Goal: Task Accomplishment & Management: Use online tool/utility

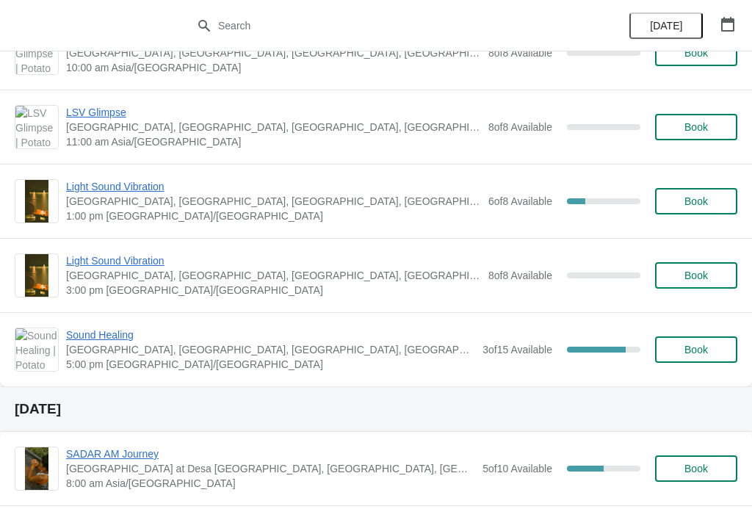
scroll to position [193, 0]
click at [105, 329] on span "Sound Healing" at bounding box center [270, 335] width 409 height 15
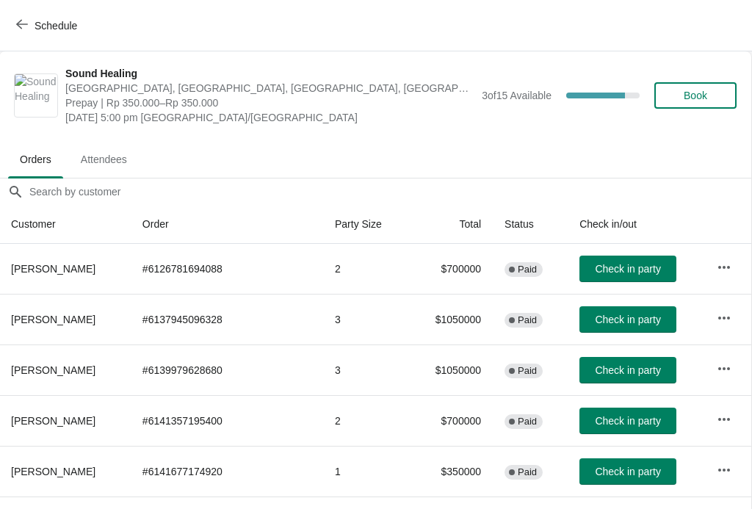
scroll to position [0, 1]
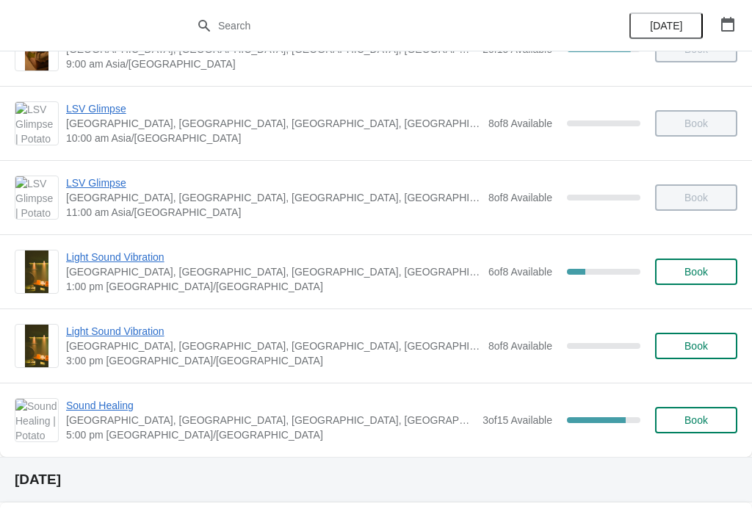
scroll to position [129, 0]
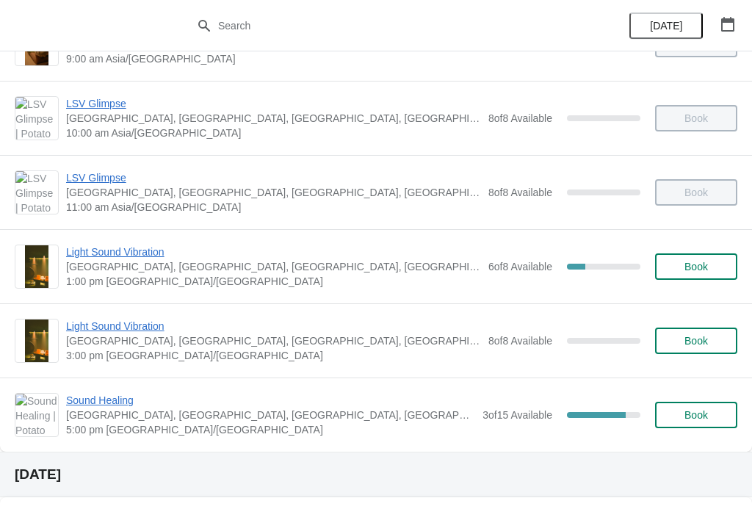
click at [535, 259] on div "6 of 8 Available" at bounding box center [521, 266] width 64 height 15
click at [98, 258] on span "Light Sound Vibration" at bounding box center [273, 252] width 415 height 15
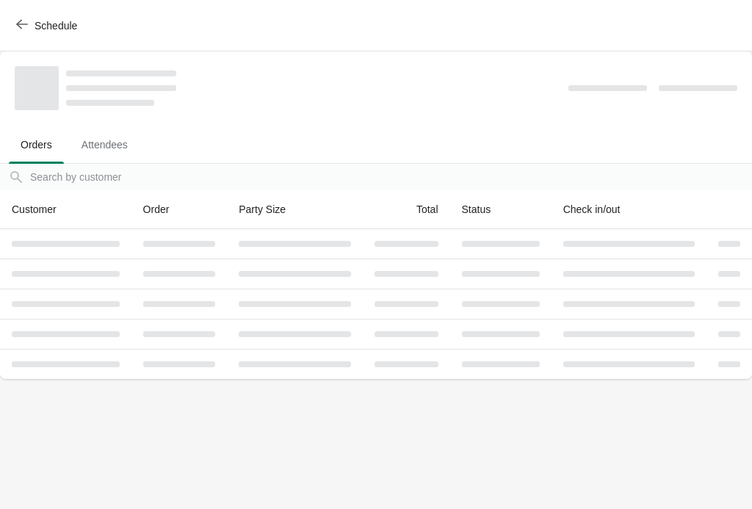
scroll to position [0, 0]
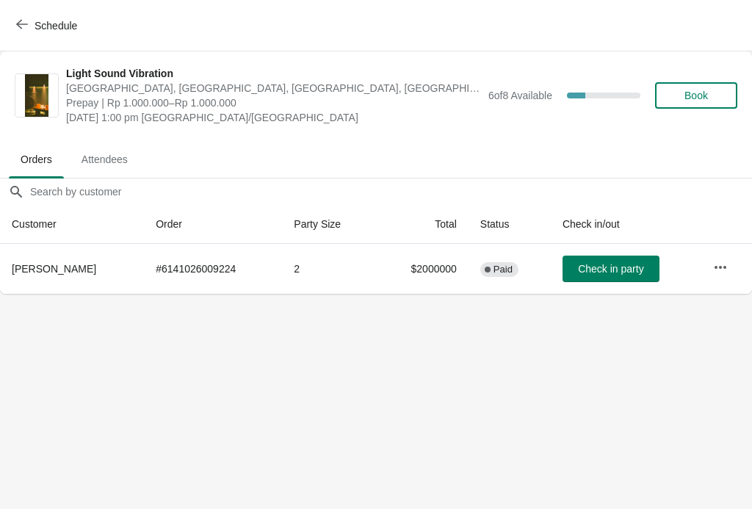
click at [19, 18] on icon "button" at bounding box center [22, 24] width 12 height 12
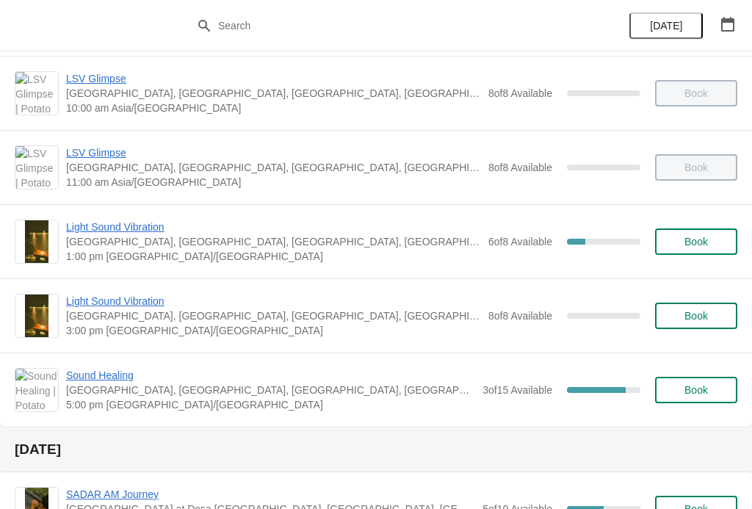
scroll to position [158, 0]
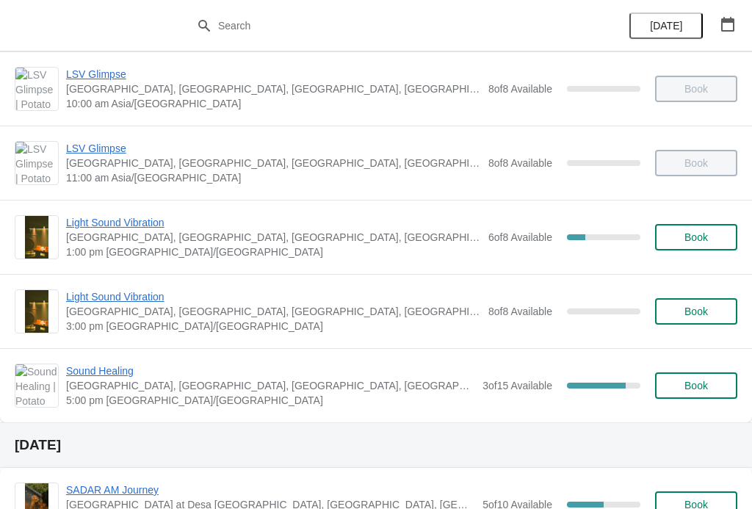
click at [86, 298] on span "Light Sound Vibration" at bounding box center [273, 297] width 415 height 15
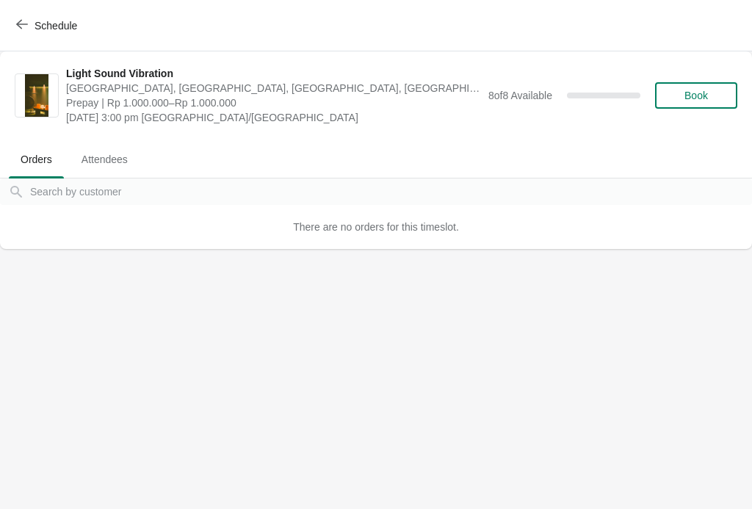
click at [28, 24] on span "Schedule" at bounding box center [48, 25] width 58 height 14
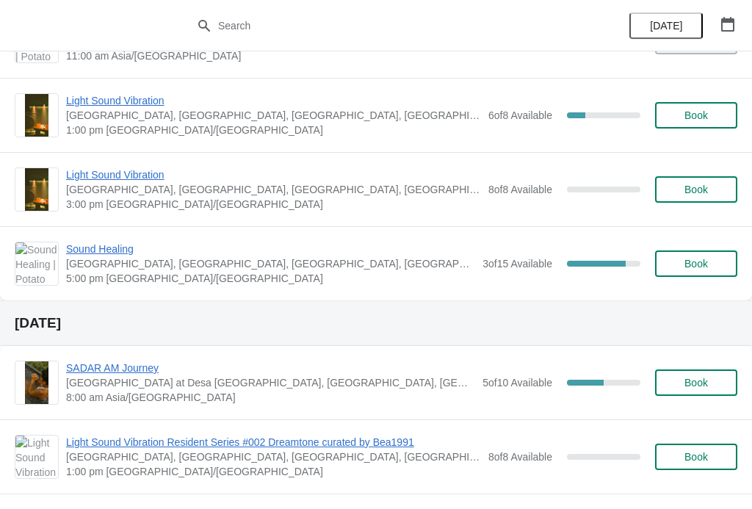
scroll to position [277, 0]
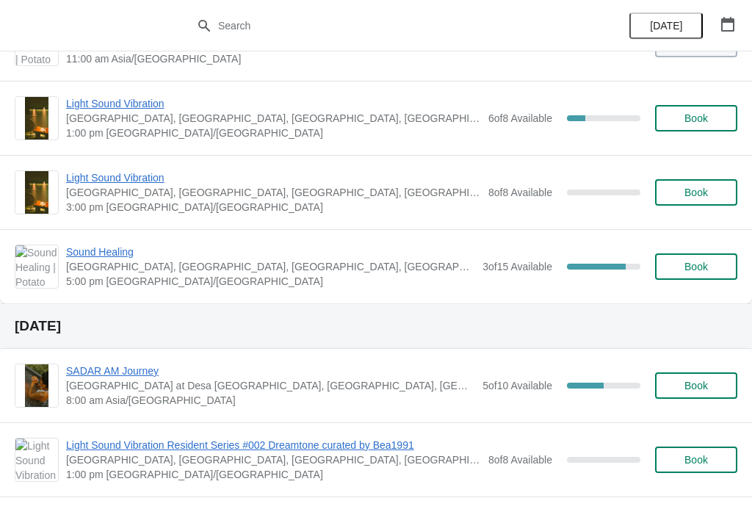
click at [521, 262] on span "3 of 15 Available" at bounding box center [518, 267] width 70 height 12
click at [101, 245] on span "Sound Healing" at bounding box center [270, 252] width 409 height 15
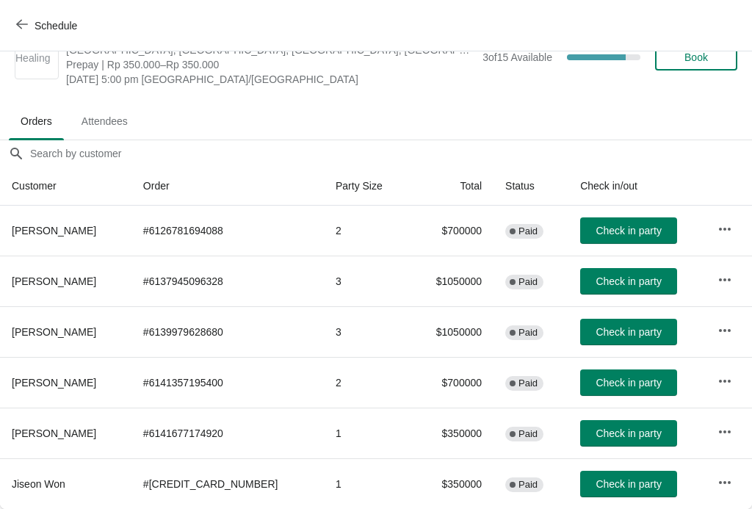
scroll to position [38, 0]
